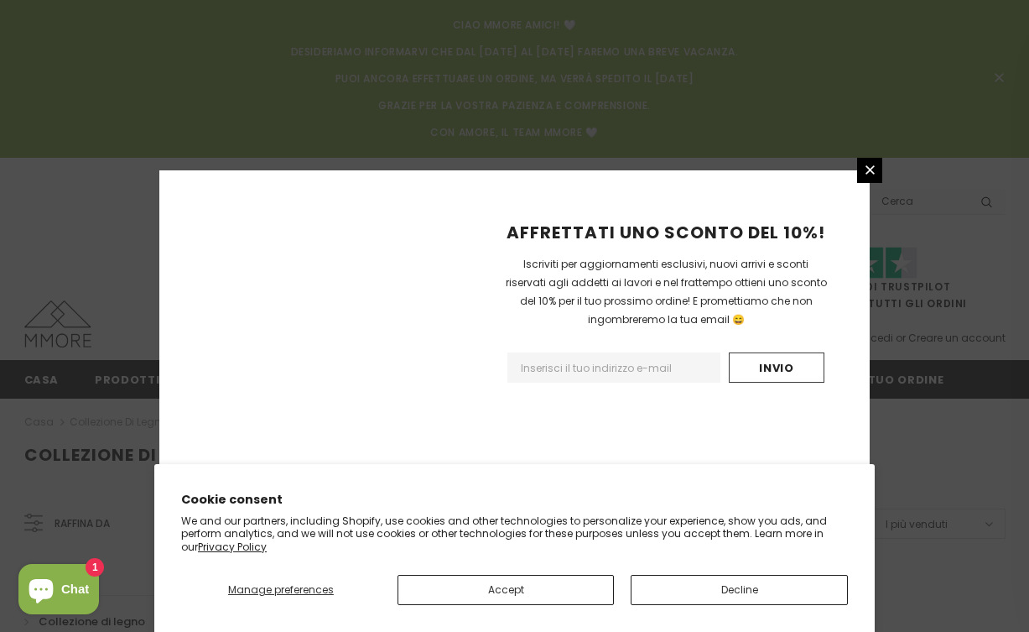
scroll to position [1280, 0]
